Goal: Transaction & Acquisition: Purchase product/service

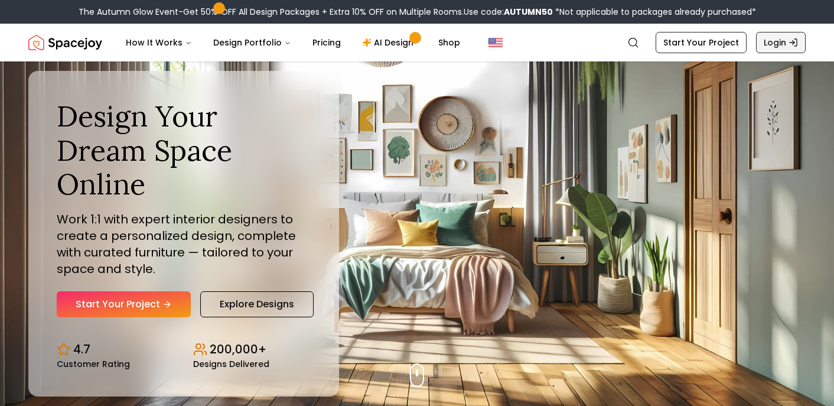
click at [769, 46] on link "Login" at bounding box center [781, 42] width 50 height 21
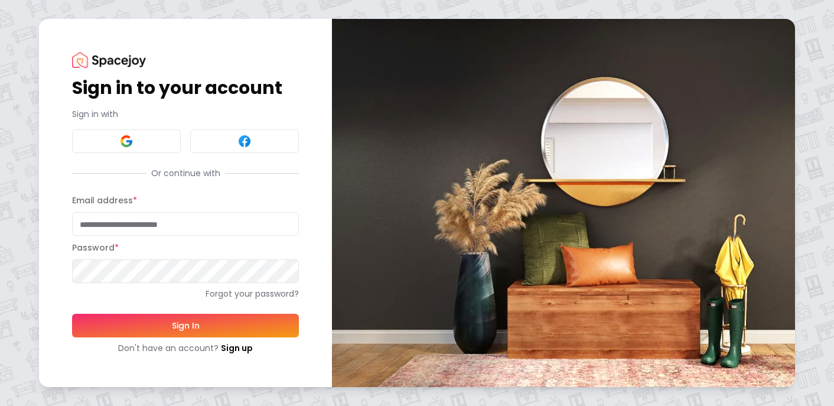
click at [176, 225] on input "Email address *" at bounding box center [185, 224] width 227 height 24
type input "**********"
click at [168, 321] on button "Sign In" at bounding box center [185, 326] width 227 height 24
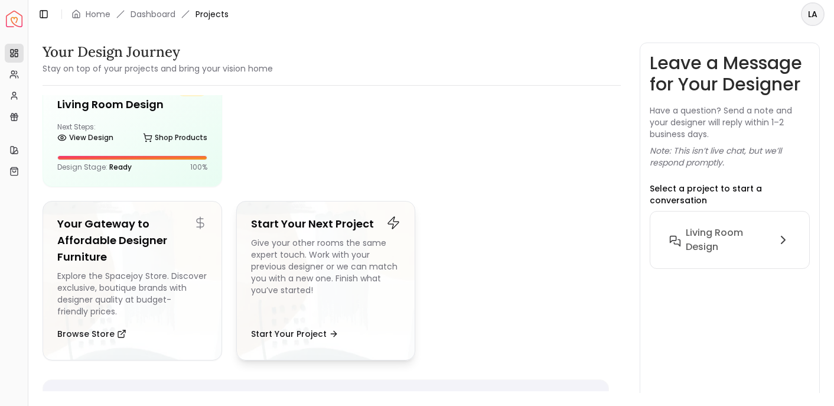
scroll to position [38, 0]
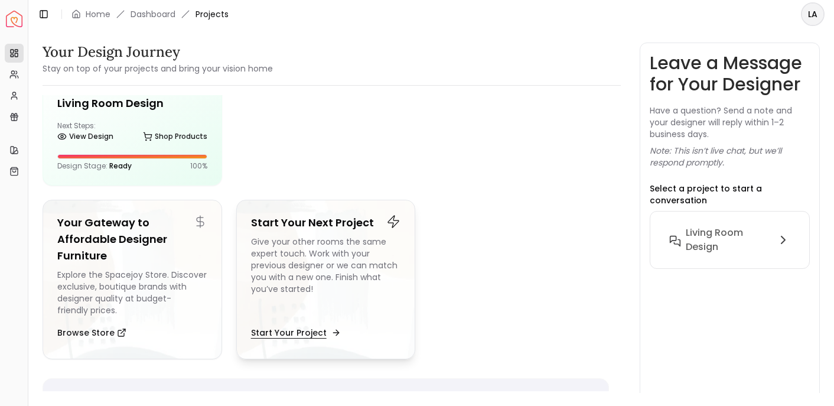
click at [289, 329] on button "Start Your Project" at bounding box center [294, 333] width 87 height 24
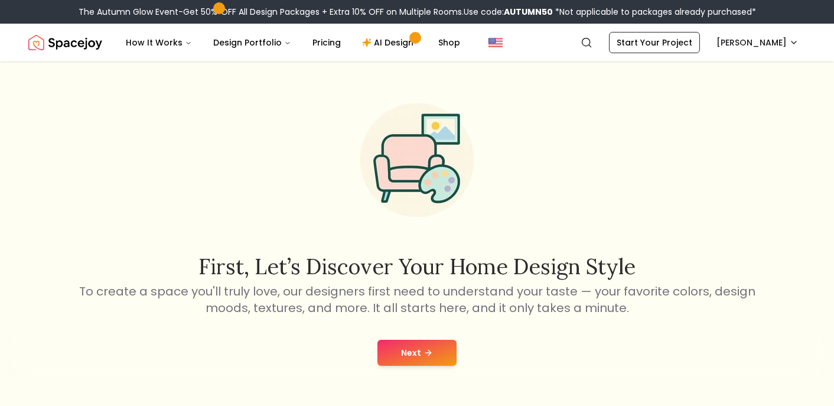
click at [405, 353] on button "Next" at bounding box center [416, 353] width 79 height 26
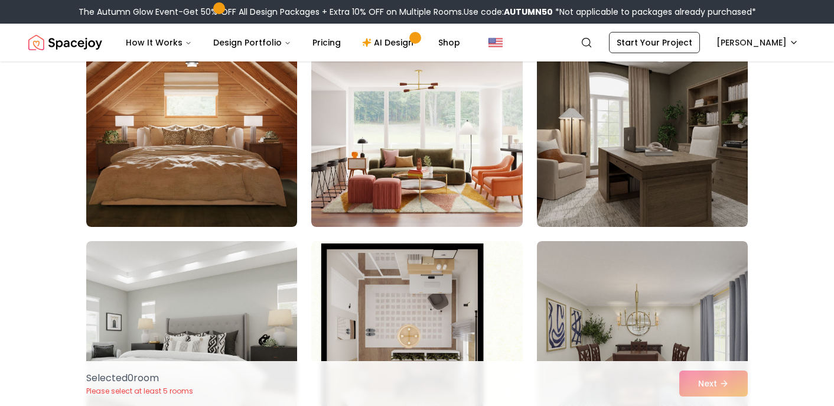
scroll to position [548, 0]
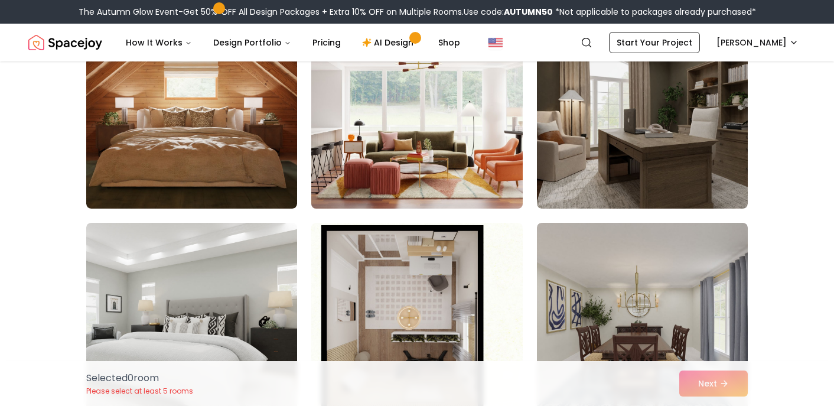
click at [397, 164] on img at bounding box center [417, 114] width 222 height 198
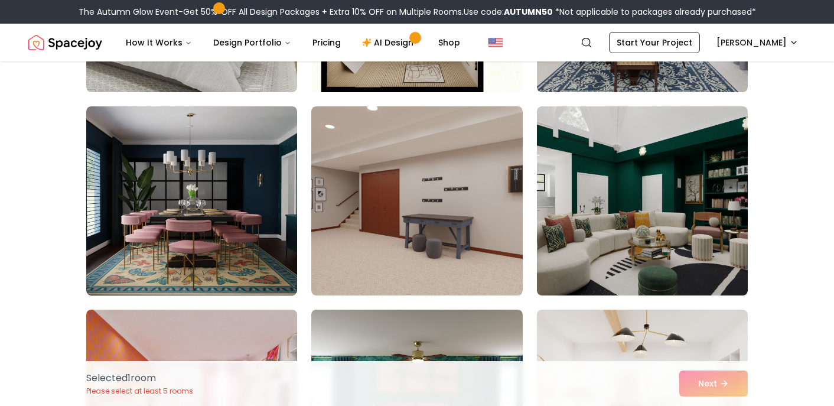
scroll to position [882, 0]
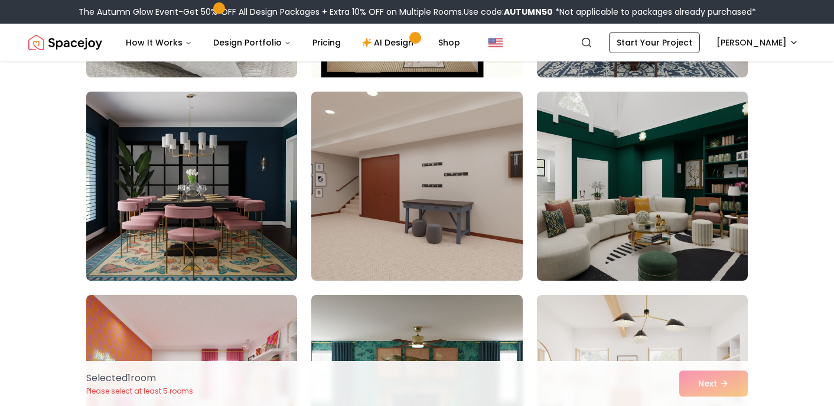
click at [167, 209] on img at bounding box center [192, 186] width 222 height 198
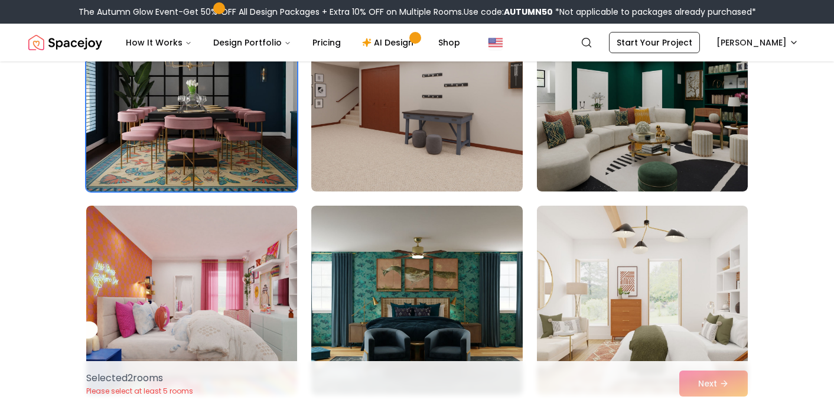
scroll to position [1015, 0]
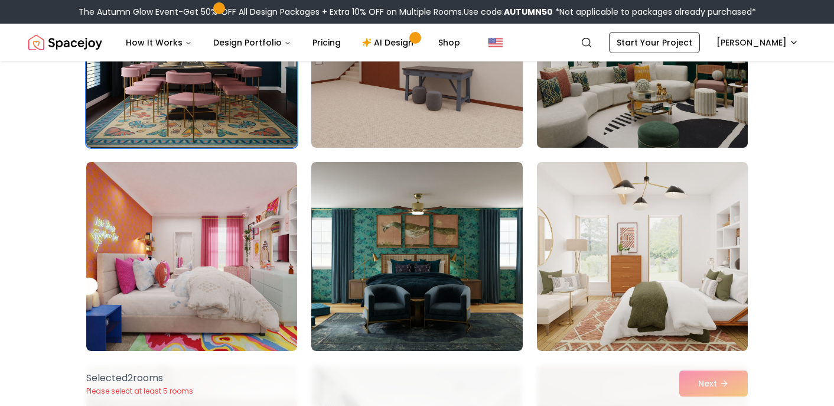
click at [666, 67] on img at bounding box center [643, 53] width 222 height 198
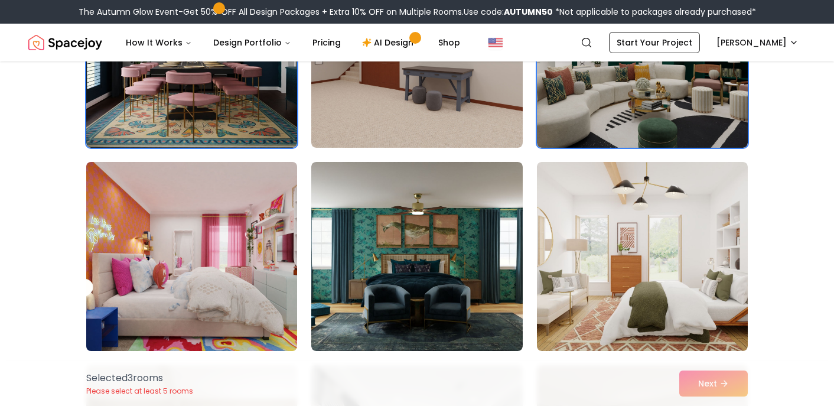
click at [215, 271] on img at bounding box center [192, 256] width 222 height 198
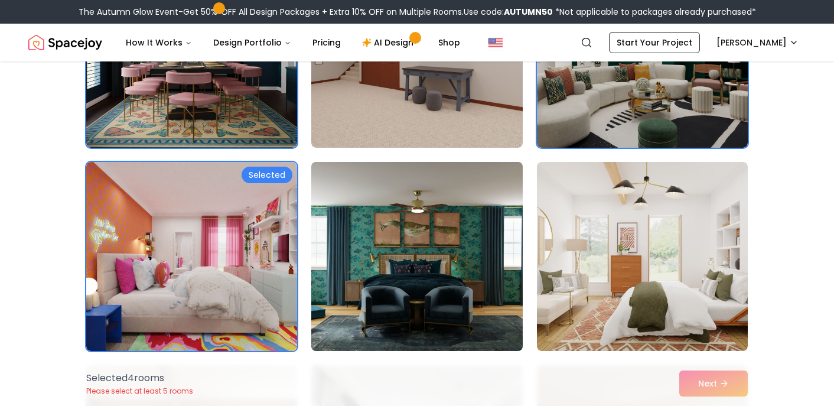
click at [496, 285] on img at bounding box center [417, 256] width 222 height 198
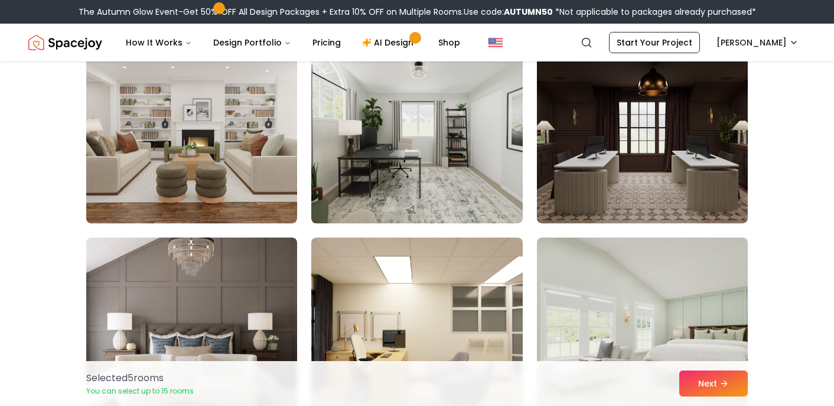
scroll to position [1718, 0]
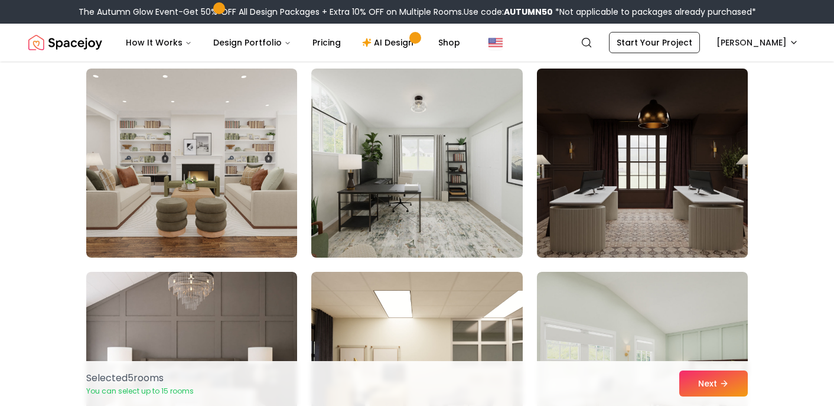
click at [619, 200] on img at bounding box center [643, 163] width 222 height 198
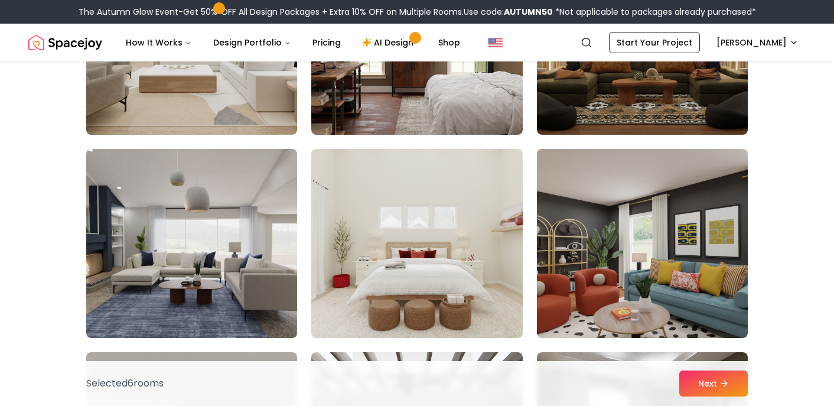
scroll to position [2260, 0]
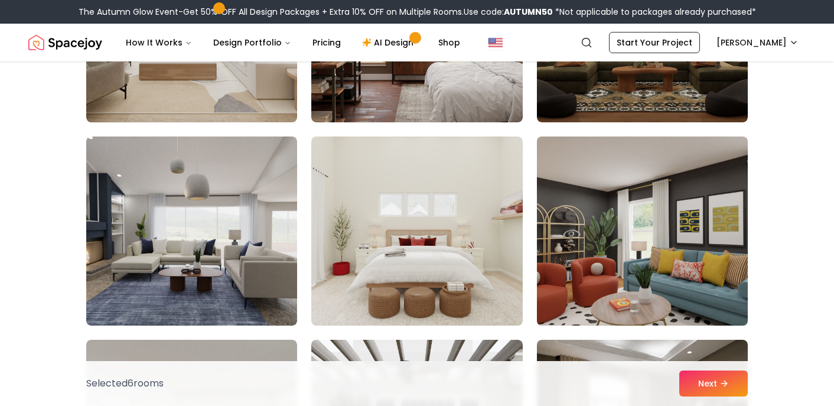
click at [724, 273] on img at bounding box center [643, 231] width 222 height 198
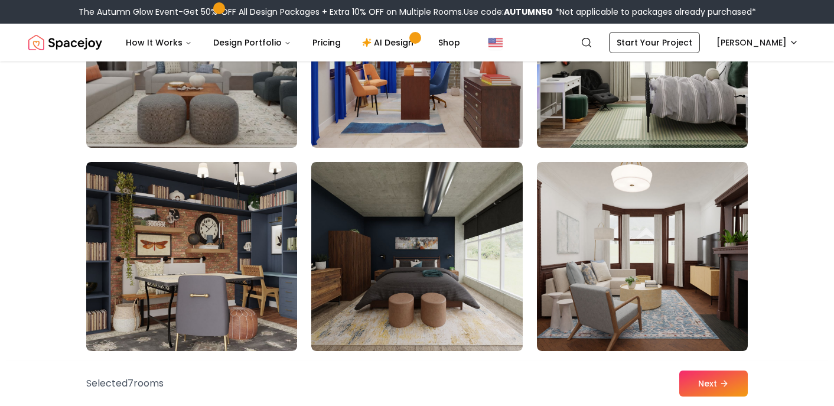
scroll to position [3981, 0]
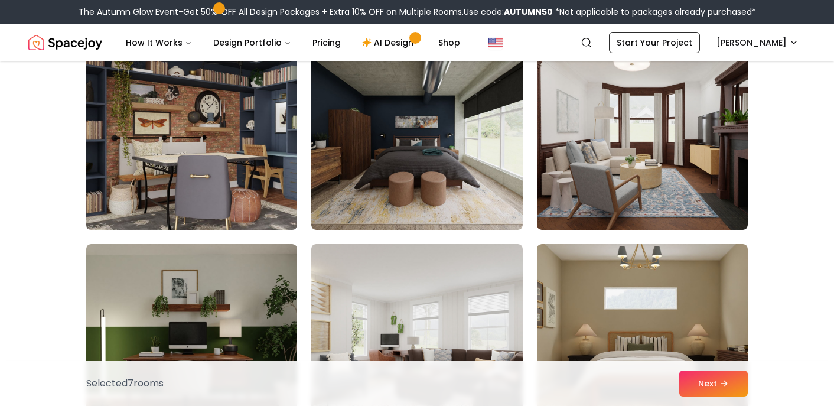
click at [245, 155] on img at bounding box center [192, 135] width 222 height 198
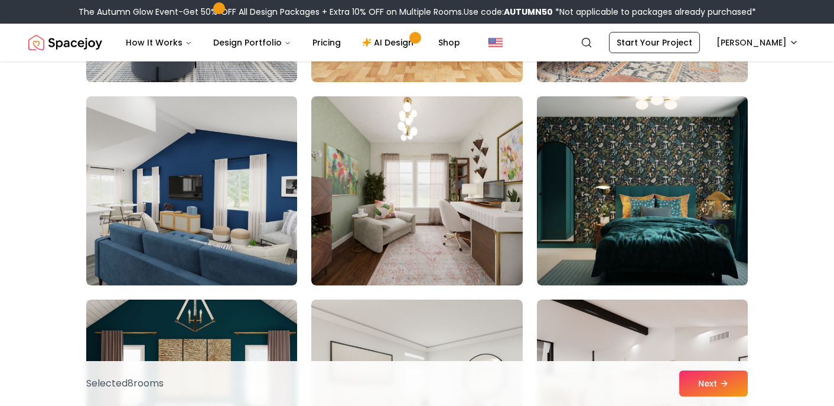
scroll to position [4949, 0]
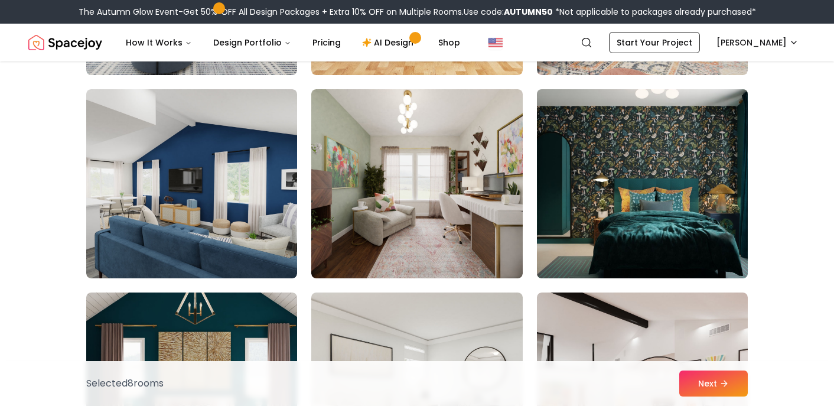
click at [613, 216] on img at bounding box center [643, 183] width 222 height 198
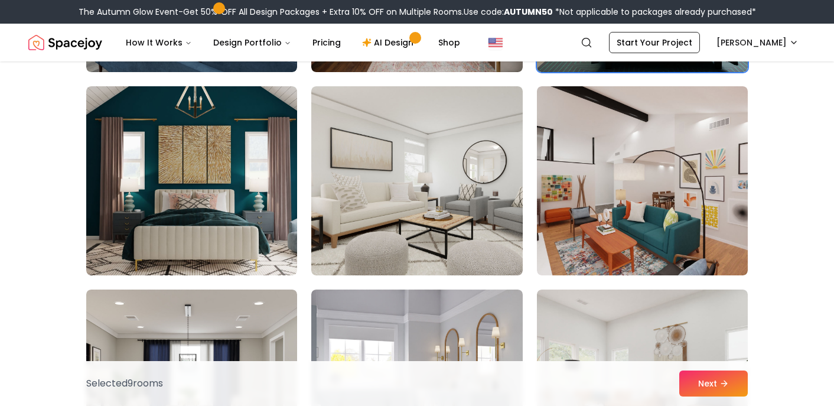
scroll to position [5152, 0]
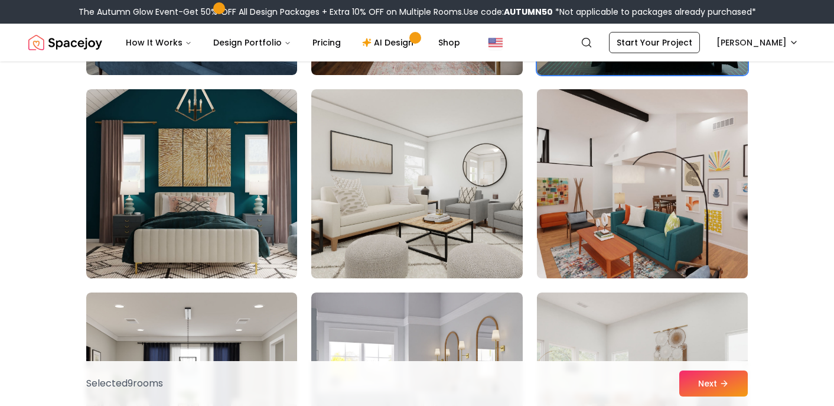
click at [721, 155] on img at bounding box center [643, 183] width 222 height 198
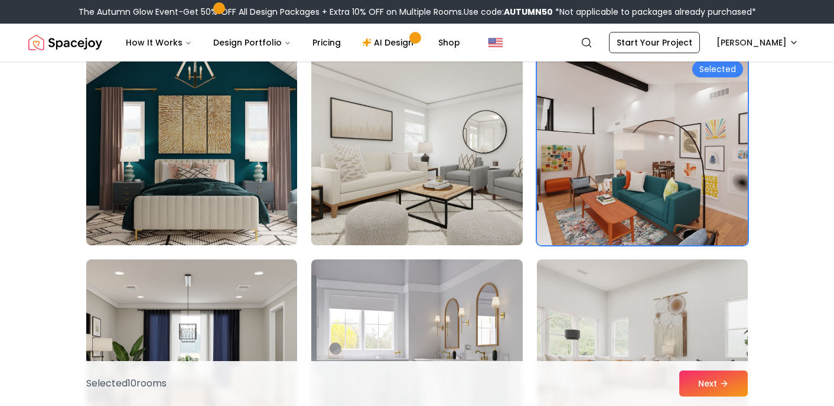
scroll to position [5186, 0]
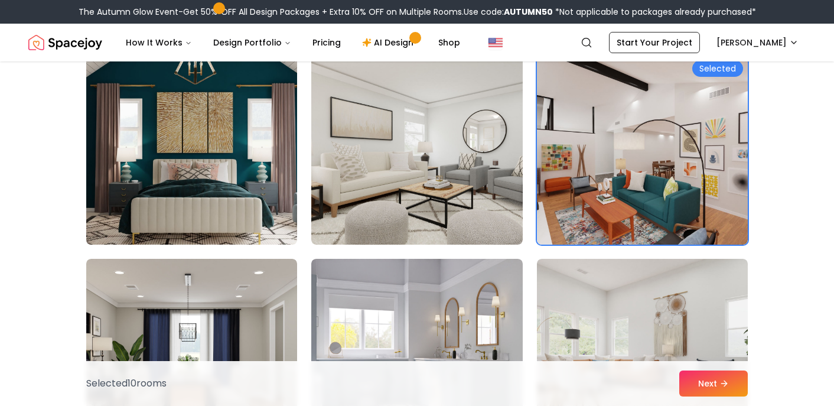
click at [228, 222] on img at bounding box center [192, 150] width 222 height 198
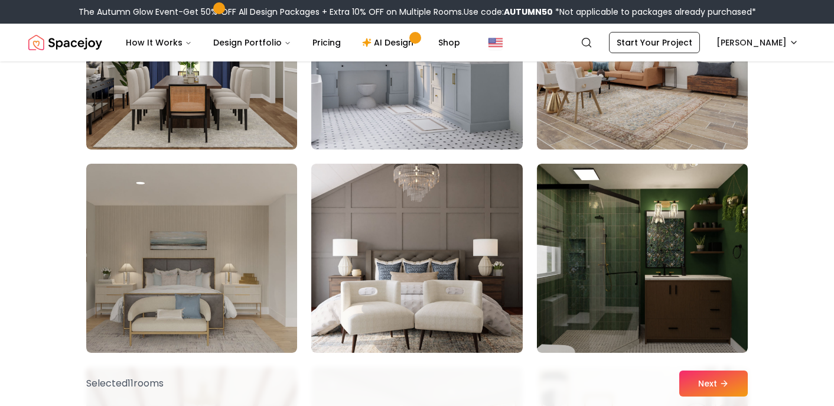
scroll to position [5497, 0]
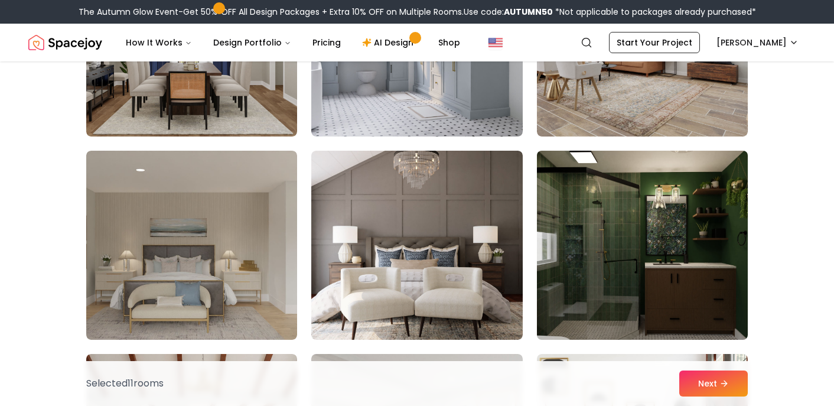
click at [737, 200] on img at bounding box center [643, 245] width 222 height 198
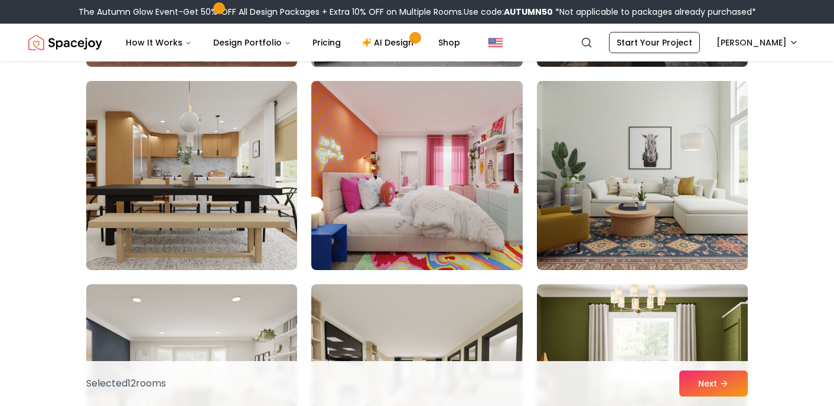
scroll to position [6186, 0]
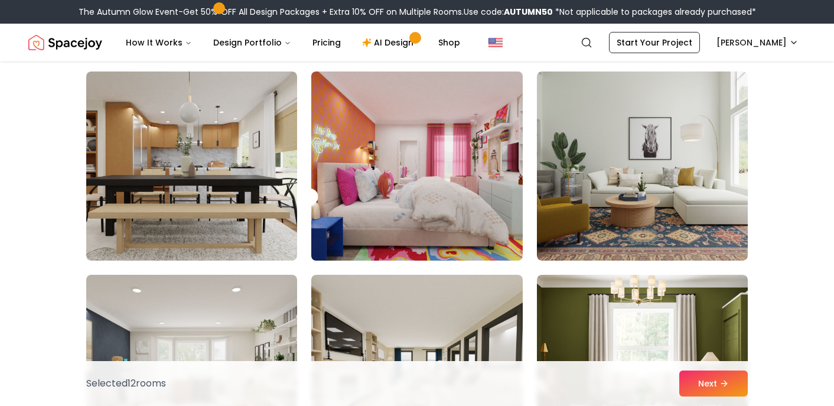
click at [463, 212] on img at bounding box center [417, 166] width 222 height 198
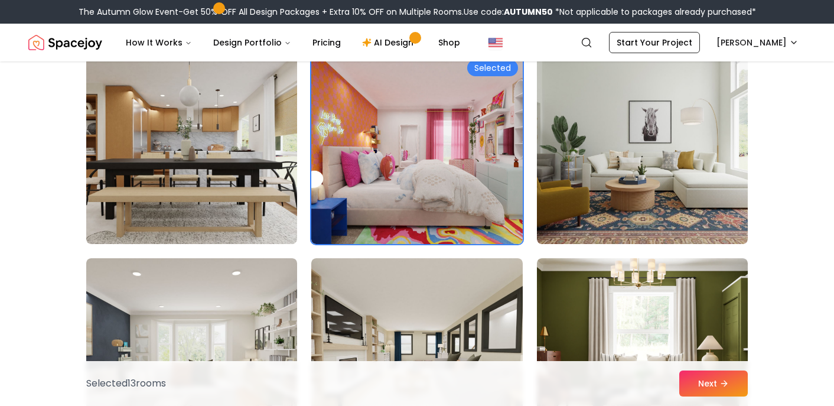
scroll to position [6206, 0]
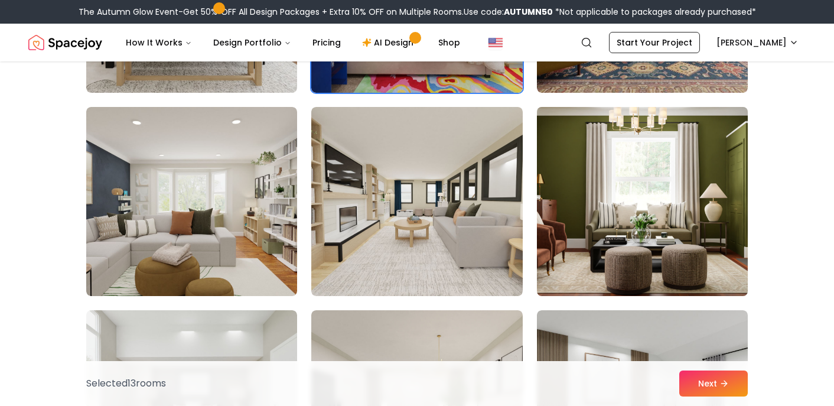
click at [724, 233] on img at bounding box center [643, 201] width 222 height 198
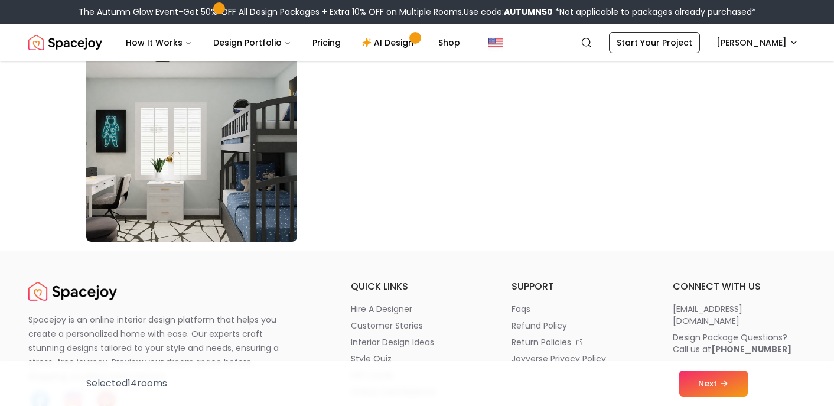
scroll to position [6820, 0]
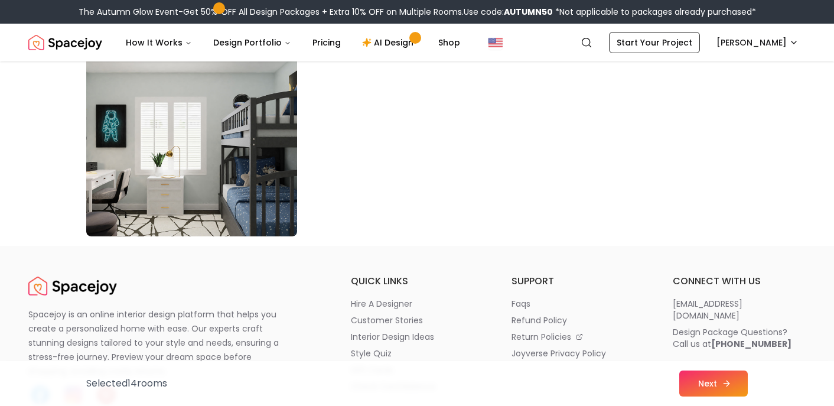
click at [723, 370] on button "Next" at bounding box center [713, 383] width 69 height 26
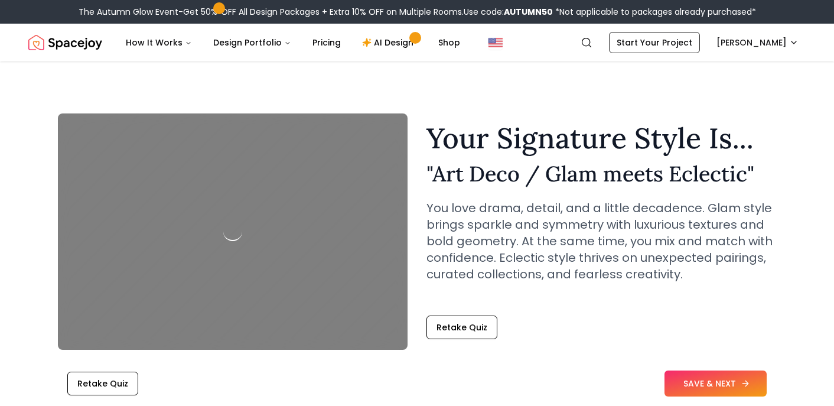
click at [702, 376] on button "SAVE & NEXT" at bounding box center [716, 383] width 102 height 26
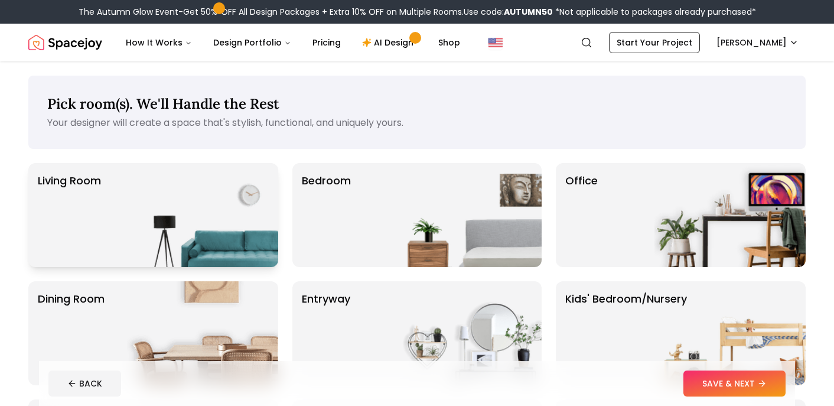
click at [243, 249] on img at bounding box center [202, 215] width 151 height 104
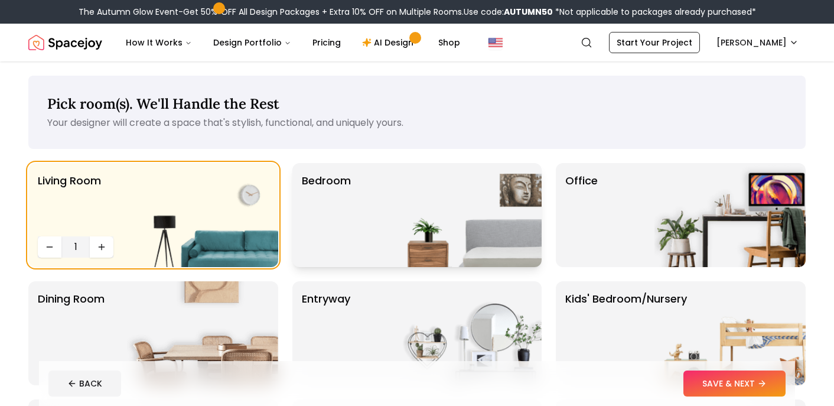
click at [326, 248] on p "Bedroom" at bounding box center [326, 215] width 49 height 85
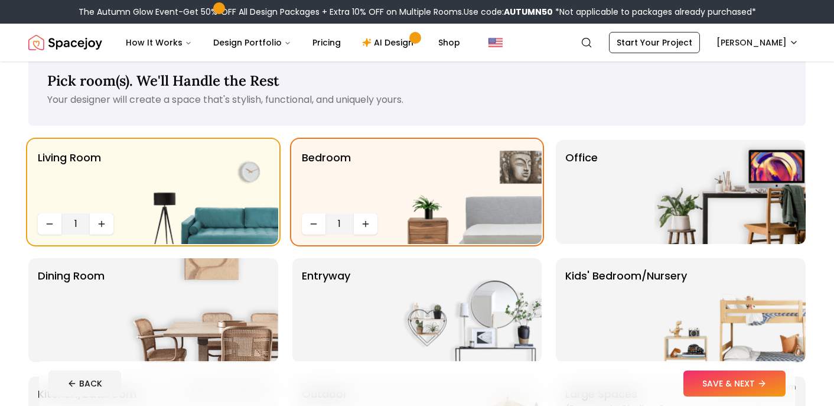
scroll to position [25, 0]
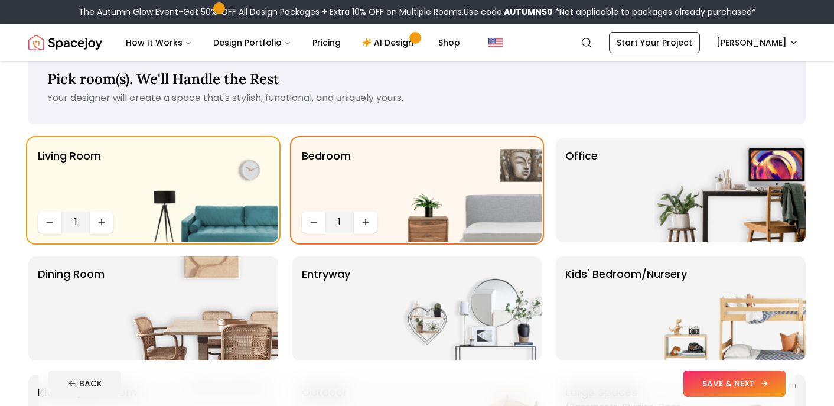
click at [726, 385] on button "SAVE & NEXT" at bounding box center [735, 383] width 102 height 26
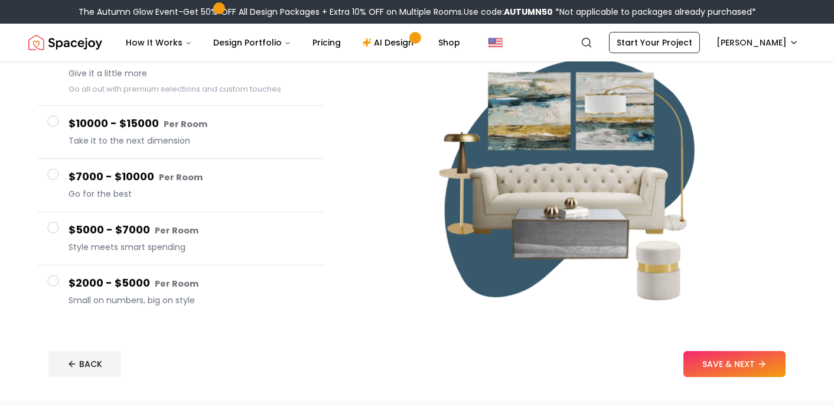
scroll to position [144, 0]
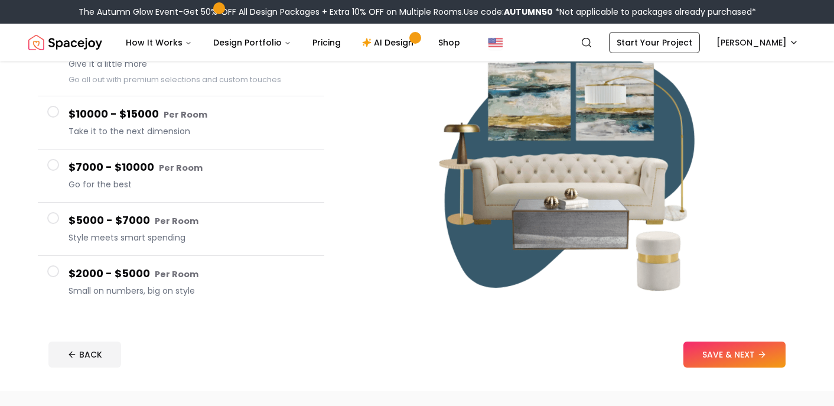
click at [56, 272] on span at bounding box center [53, 271] width 12 height 12
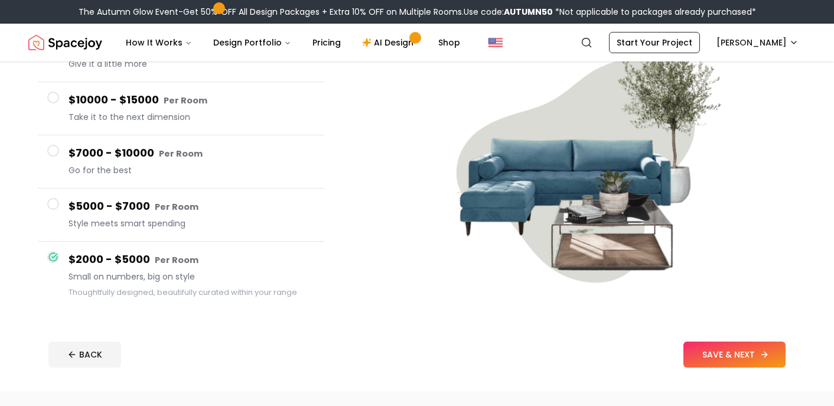
click at [711, 350] on button "SAVE & NEXT" at bounding box center [735, 354] width 102 height 26
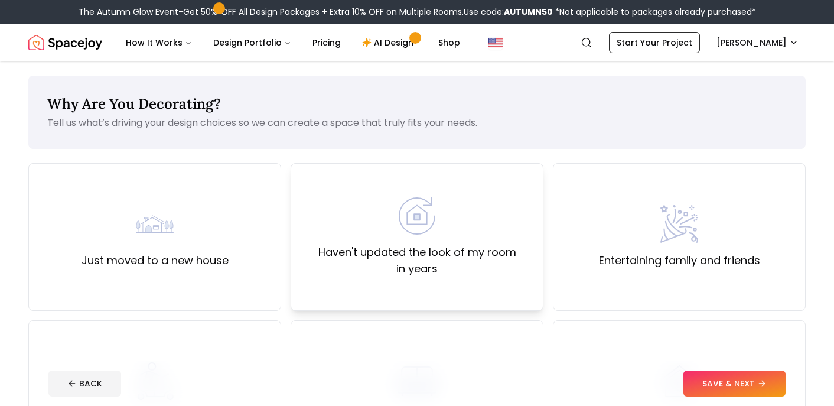
click at [490, 274] on label "Haven't updated the look of my room in years" at bounding box center [417, 260] width 233 height 33
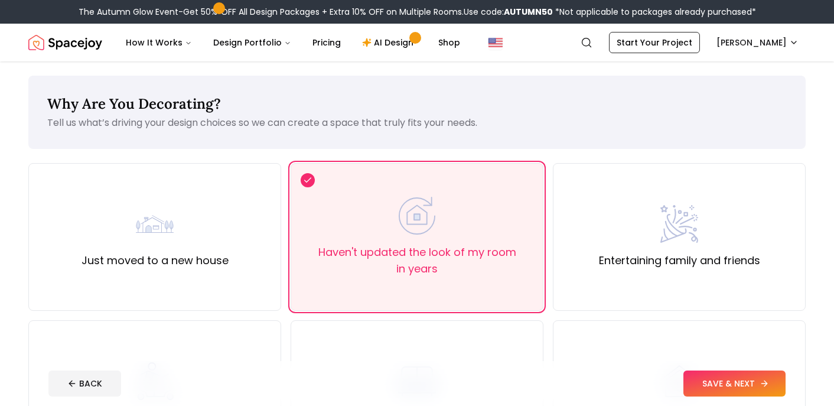
click at [714, 383] on button "SAVE & NEXT" at bounding box center [735, 383] width 102 height 26
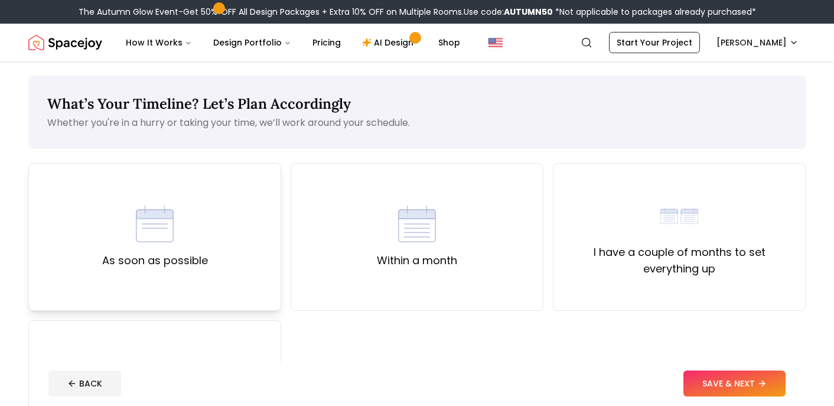
click at [236, 244] on div "As soon as possible" at bounding box center [154, 237] width 253 height 148
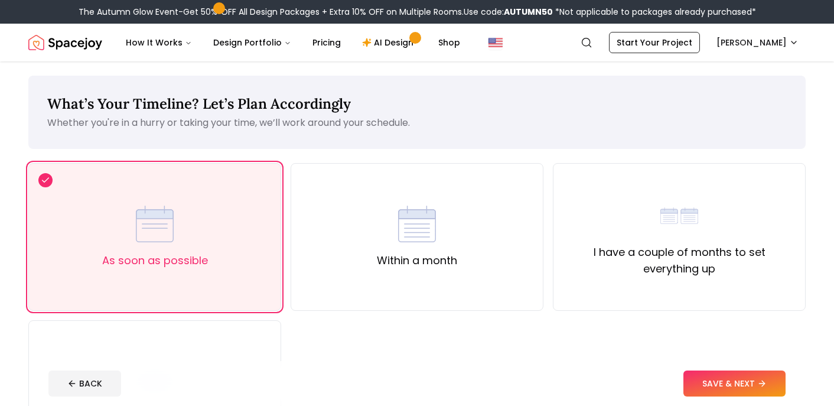
scroll to position [51, 0]
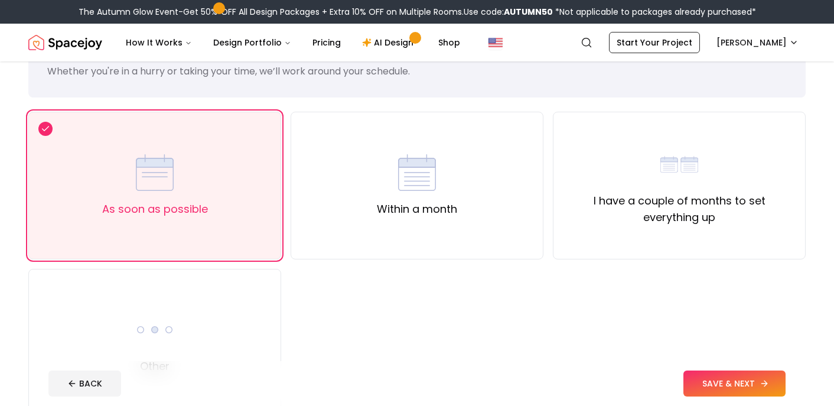
click at [724, 381] on button "SAVE & NEXT" at bounding box center [735, 383] width 102 height 26
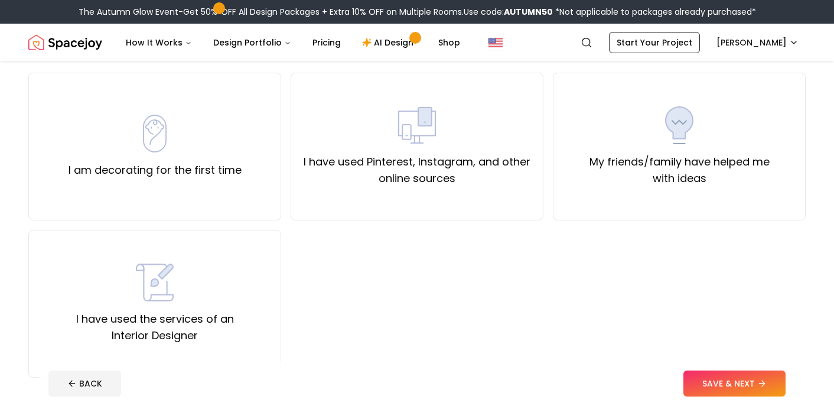
scroll to position [94, 0]
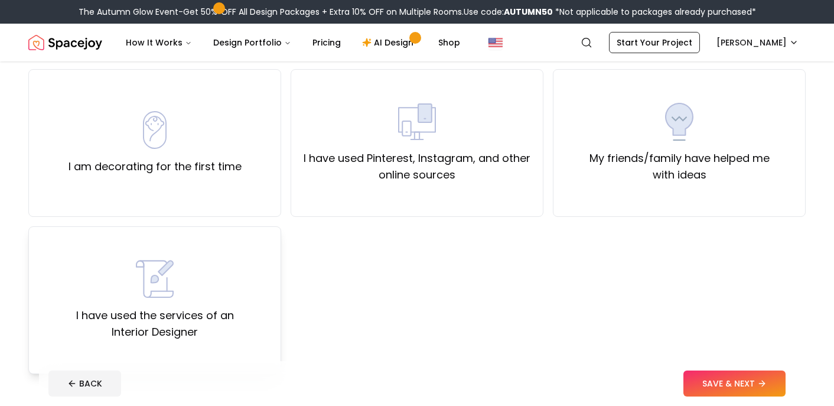
click at [82, 303] on div "I have used the services of an Interior Designer" at bounding box center [154, 300] width 233 height 80
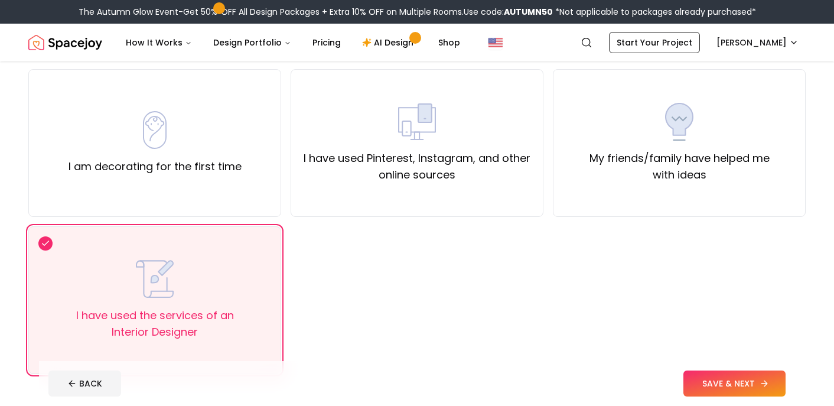
click at [768, 393] on button "SAVE & NEXT" at bounding box center [735, 383] width 102 height 26
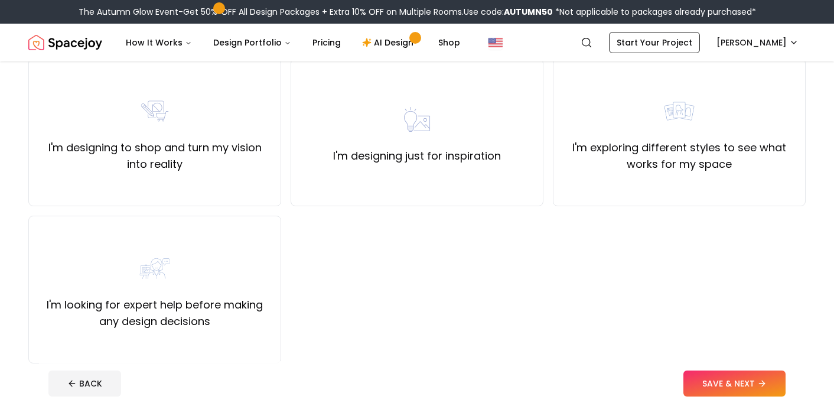
scroll to position [154, 0]
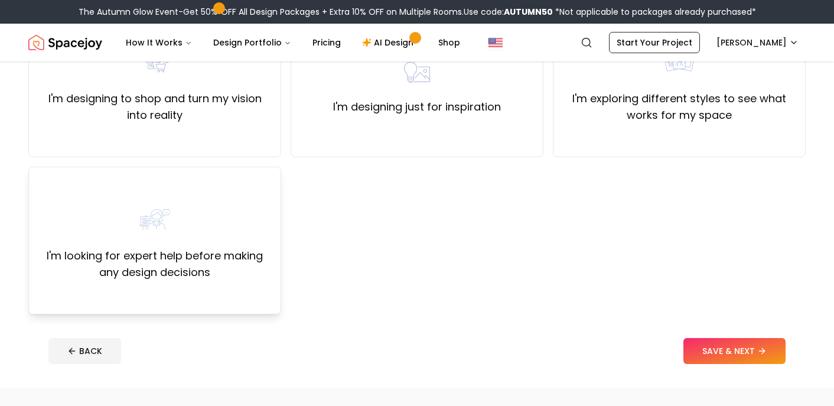
click at [217, 262] on label "I'm looking for expert help before making any design decisions" at bounding box center [154, 264] width 233 height 33
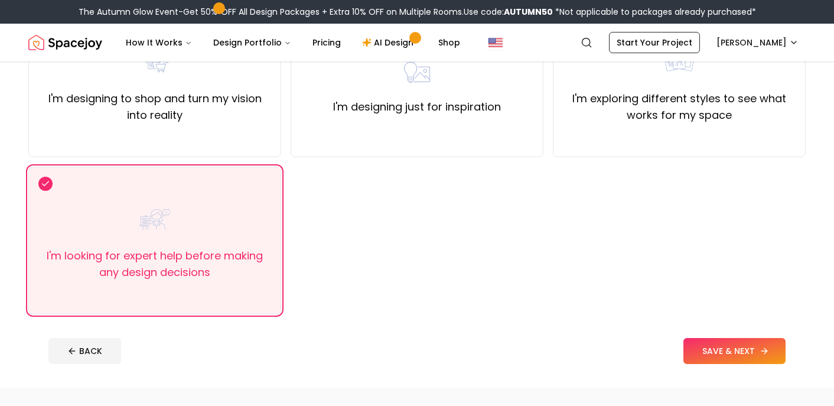
click at [730, 362] on button "SAVE & NEXT" at bounding box center [735, 351] width 102 height 26
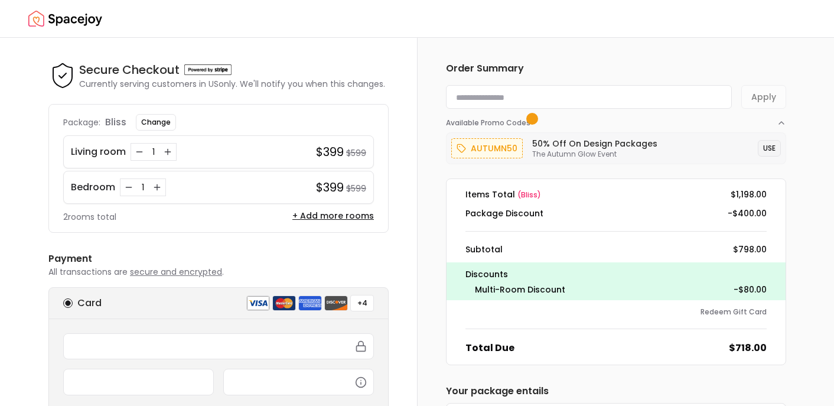
click at [768, 146] on button "USE" at bounding box center [769, 148] width 23 height 17
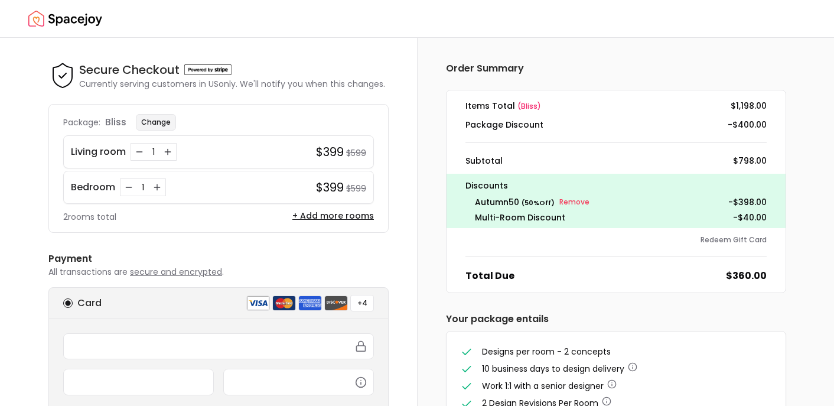
click at [163, 121] on button "Change" at bounding box center [156, 122] width 40 height 17
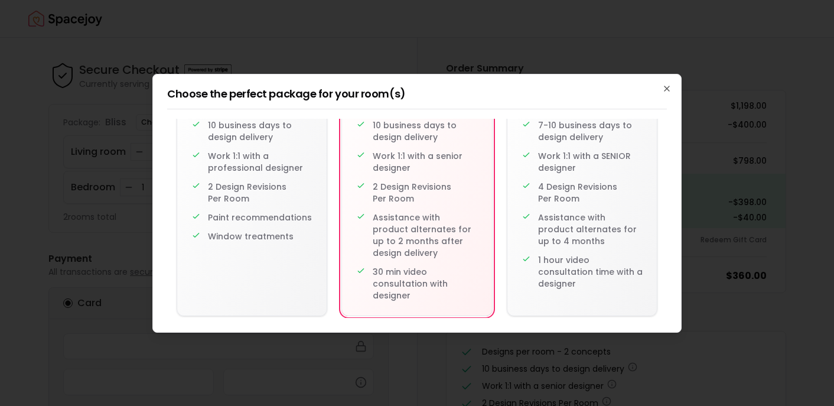
scroll to position [129, 0]
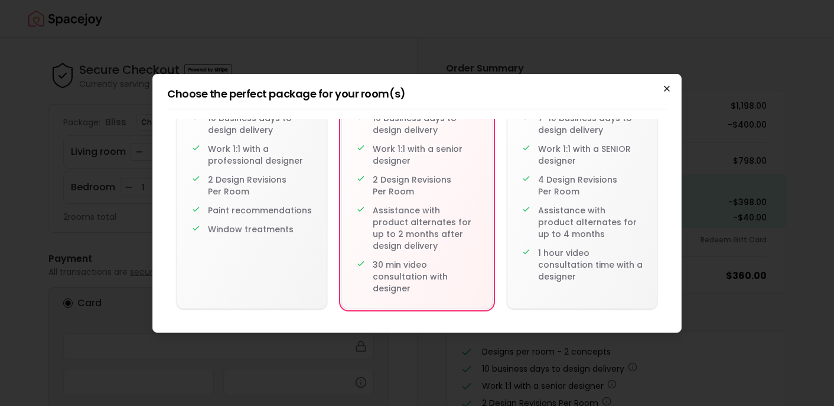
click at [667, 85] on icon "button" at bounding box center [666, 88] width 9 height 9
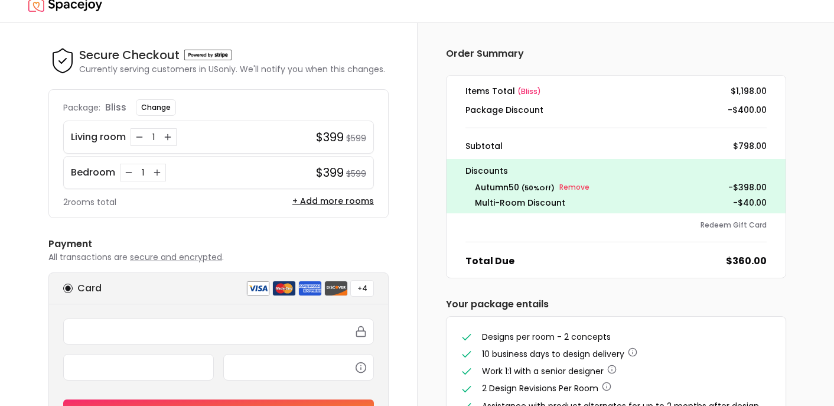
scroll to position [15, 0]
click at [355, 199] on button "+ Add more rooms" at bounding box center [333, 200] width 82 height 12
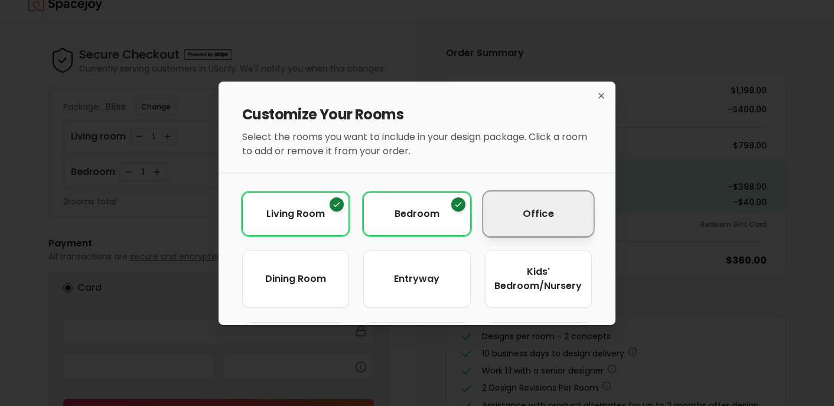
click at [495, 212] on button "Office" at bounding box center [538, 213] width 110 height 45
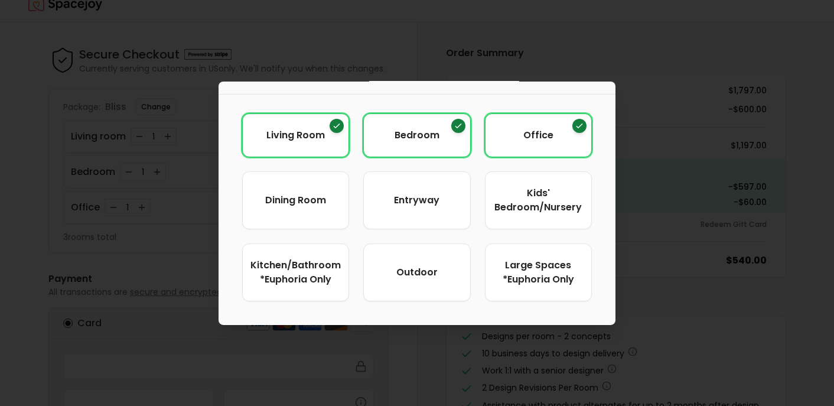
scroll to position [0, 0]
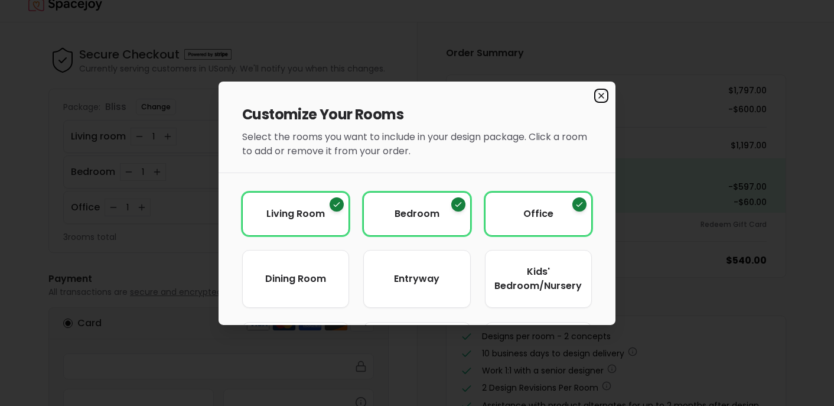
click at [600, 95] on icon "button" at bounding box center [601, 95] width 5 height 5
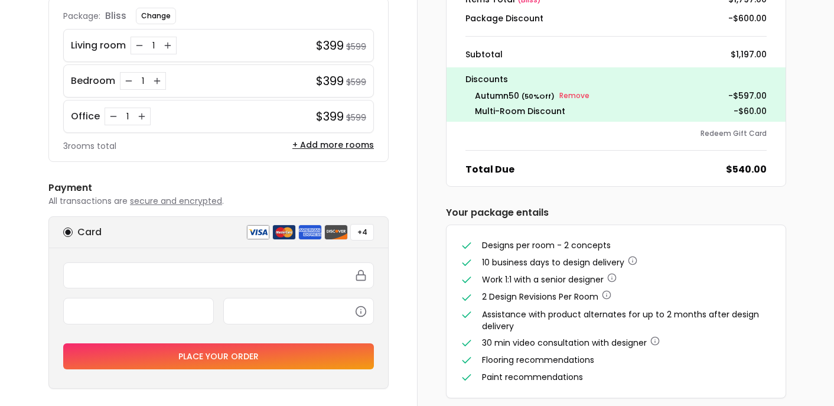
scroll to position [157, 0]
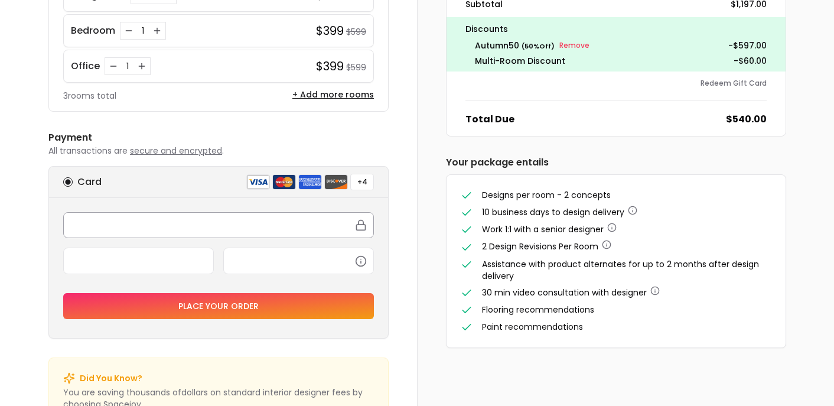
click at [196, 233] on div at bounding box center [218, 225] width 311 height 26
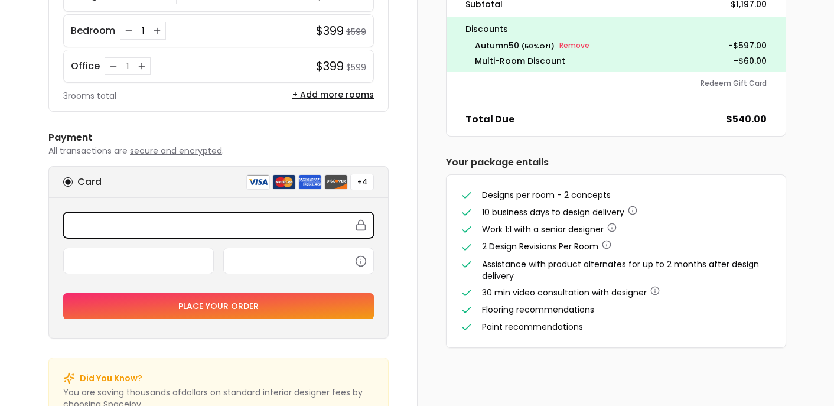
click at [193, 220] on iframe at bounding box center [218, 225] width 295 height 11
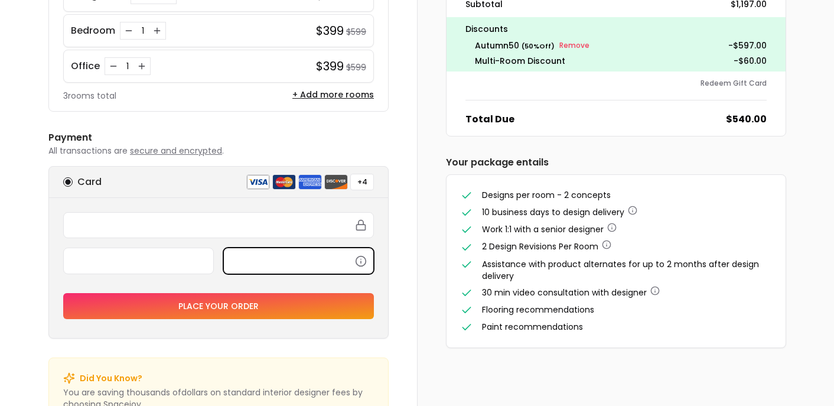
click at [244, 305] on button "Place your order" at bounding box center [218, 306] width 311 height 26
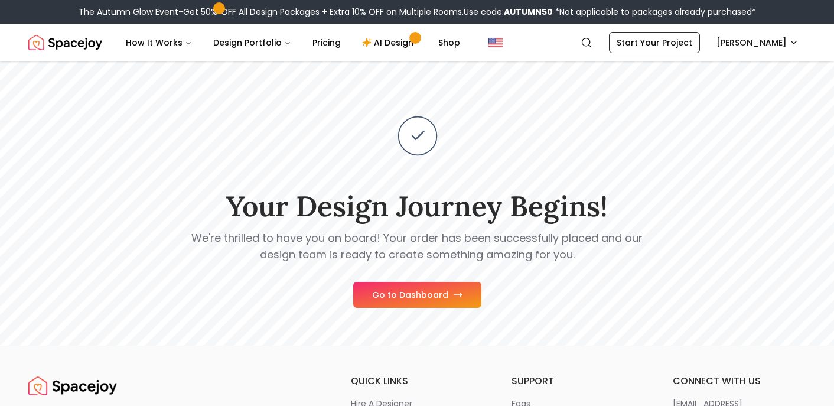
click at [428, 291] on button "Go to Dashboard" at bounding box center [417, 295] width 128 height 26
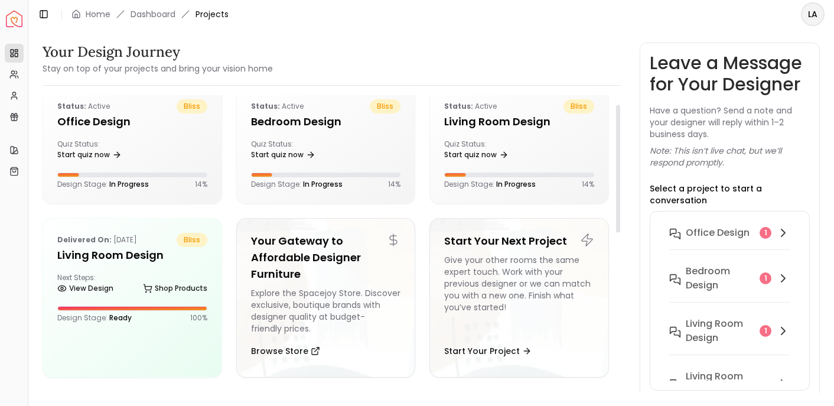
scroll to position [22, 0]
